Goal: Navigation & Orientation: Find specific page/section

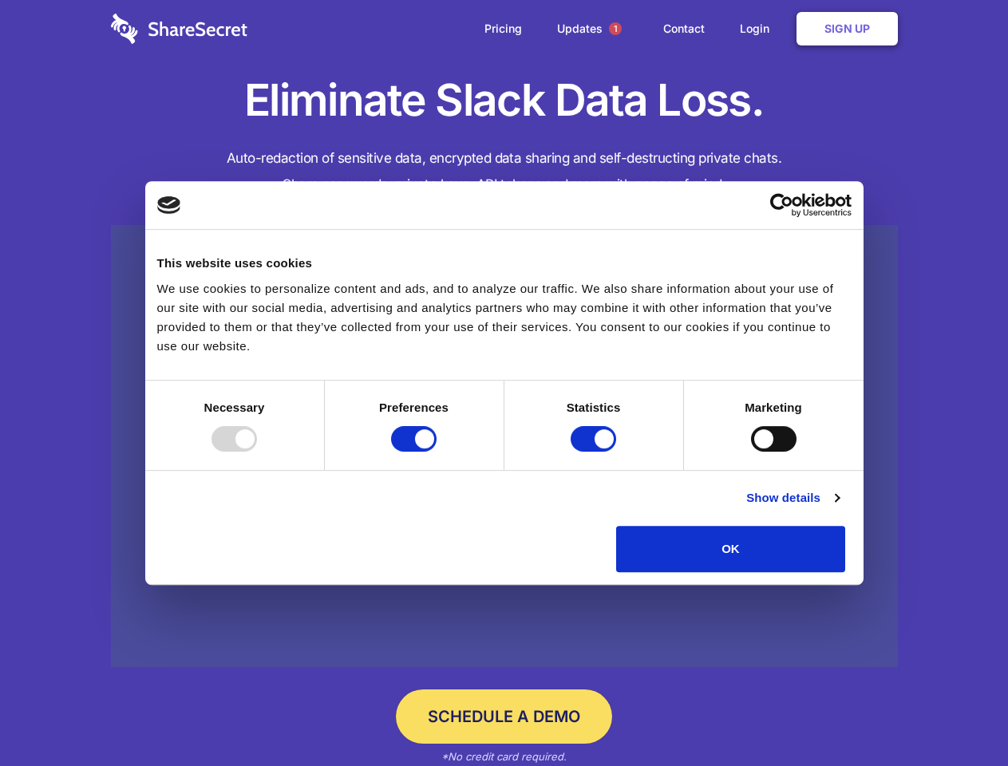
click at [257, 452] on div at bounding box center [233, 439] width 45 height 26
click at [437, 452] on input "Preferences" at bounding box center [413, 439] width 45 height 26
checkbox input "false"
click at [595, 452] on input "Statistics" at bounding box center [593, 439] width 45 height 26
checkbox input "false"
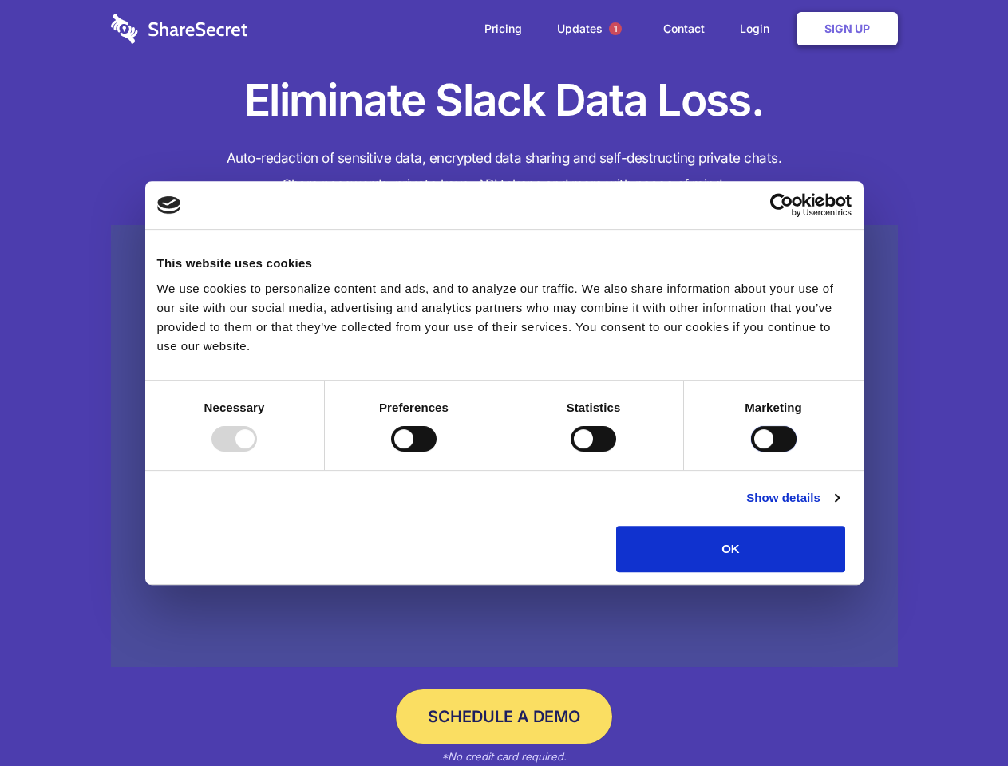
click at [751, 452] on input "Marketing" at bounding box center [773, 439] width 45 height 26
checkbox input "true"
click at [839, 508] on link "Show details" at bounding box center [792, 497] width 93 height 19
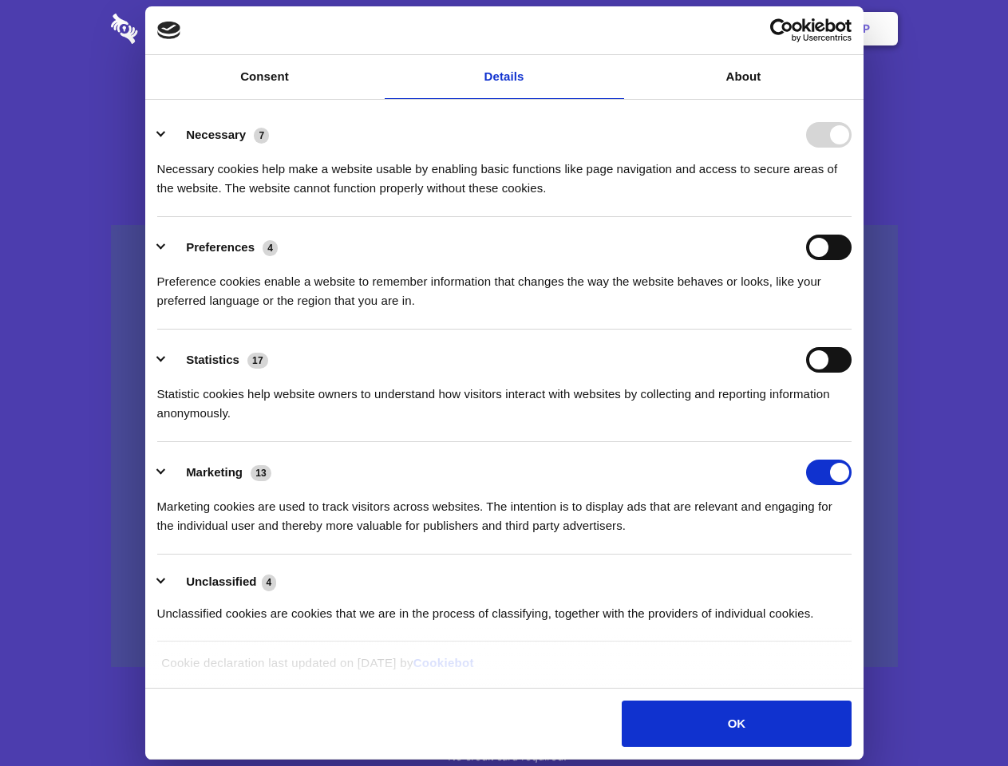
click at [852, 217] on li "Necessary 7 Necessary cookies help make a website usable by enabling basic func…" at bounding box center [504, 161] width 694 height 113
click at [614, 29] on span "1" at bounding box center [615, 28] width 13 height 13
